Goal: Check status: Check status

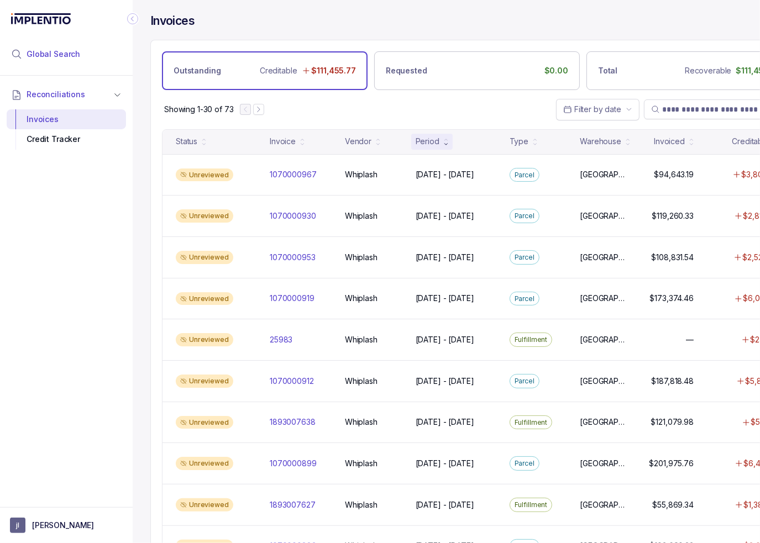
click at [73, 50] on span "Global Search" at bounding box center [54, 54] width 54 height 11
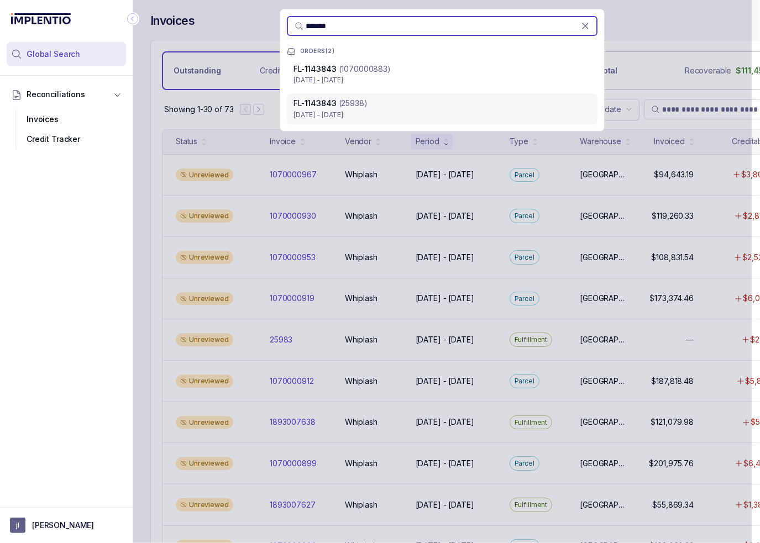
type input "*******"
click at [420, 93] on div "FL- 1143843 (25938) [DATE] - [DATE]" at bounding box center [442, 108] width 311 height 31
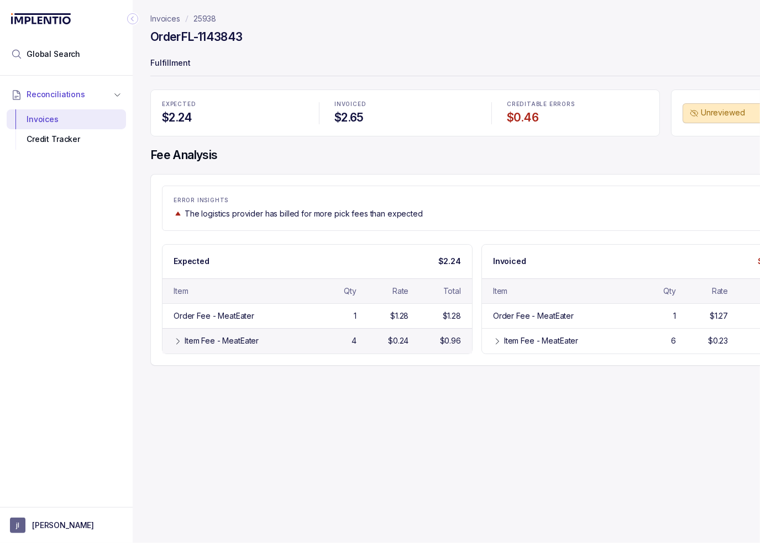
click at [330, 339] on div "4" at bounding box center [332, 340] width 48 height 11
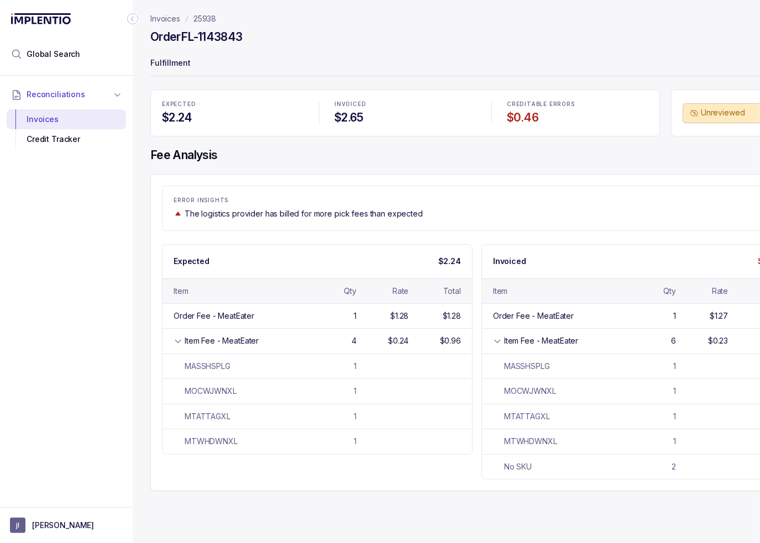
click at [497, 217] on div "The logistics provider has billed for more pick fees than expected" at bounding box center [477, 213] width 607 height 11
click at [670, 70] on p "Fulfillment" at bounding box center [476, 64] width 653 height 22
drag, startPoint x: 619, startPoint y: 534, endPoint x: 588, endPoint y: 479, distance: 62.6
click at [619, 534] on div "Invoices 25938 Order FL-1143843 Fulfillment EXPECTED $2.24 INVOICED $2.65 CREDI…" at bounding box center [473, 271] width 680 height 543
click at [130, 17] on icon "Collapse Icon" at bounding box center [132, 18] width 11 height 11
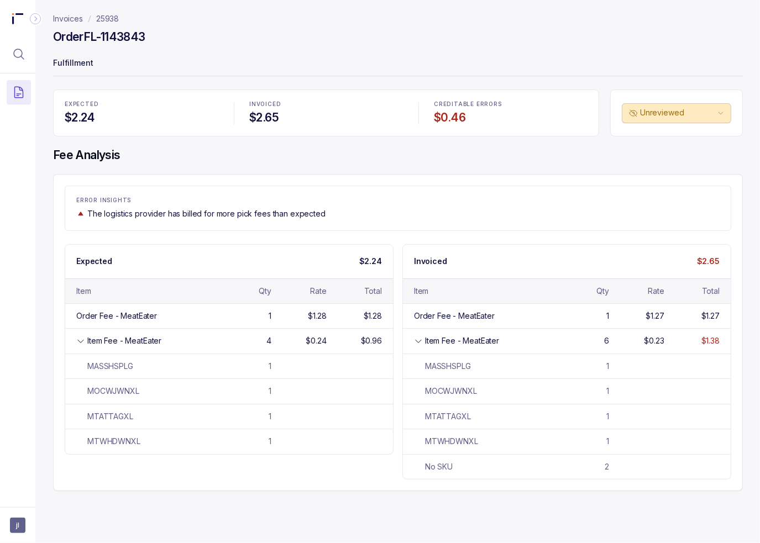
click at [319, 169] on div "EXPECTED $2.24 INVOICED $2.65 CREDITABLE ERRORS $0.46 Unreviewed Fee Analysis E…" at bounding box center [398, 291] width 690 height 402
click at [24, 55] on icon "Menu Icon Button MagnifyingGlassIcon" at bounding box center [18, 54] width 13 height 13
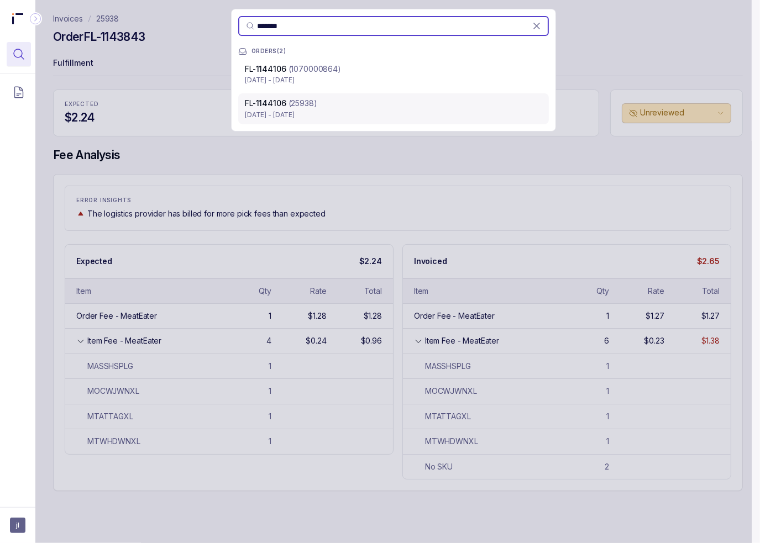
type input "*******"
click at [294, 111] on p "[DATE] - [DATE]" at bounding box center [393, 114] width 297 height 11
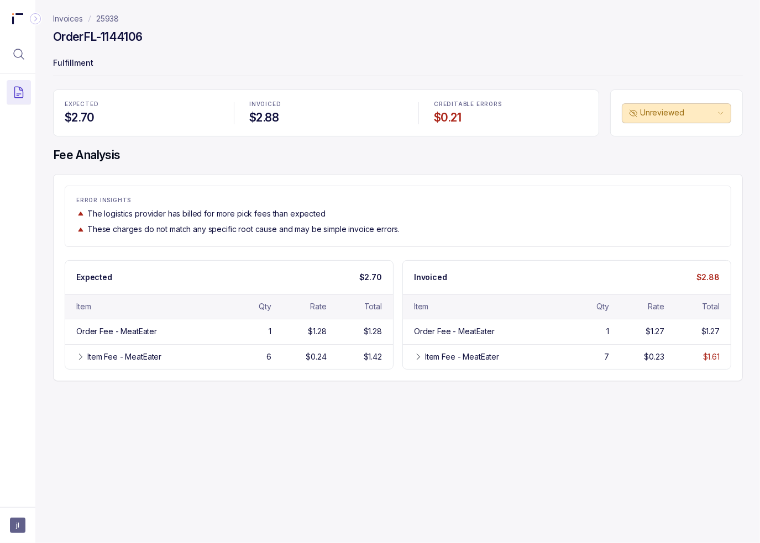
click at [564, 453] on div "Invoices 25938 Order FL-1144106 Fulfillment EXPECTED $2.70 INVOICED $2.88 CREDI…" at bounding box center [393, 271] width 716 height 543
click at [358, 27] on header "Invoices 25938 Order FL-1144106 Fulfillment" at bounding box center [398, 45] width 690 height 90
click at [225, 358] on div "6" at bounding box center [245, 356] width 51 height 11
